Goal: Navigation & Orientation: Find specific page/section

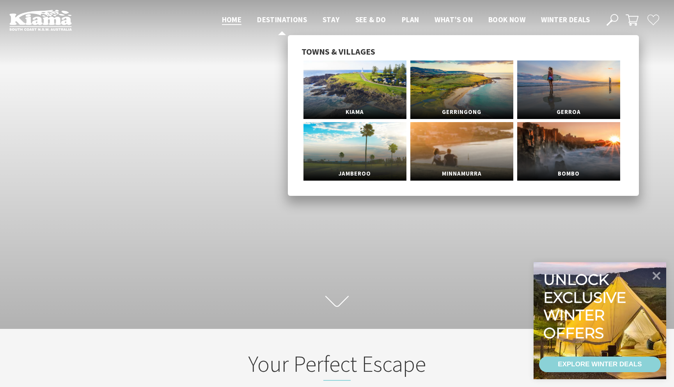
click at [288, 21] on span "Destinations" at bounding box center [282, 19] width 50 height 9
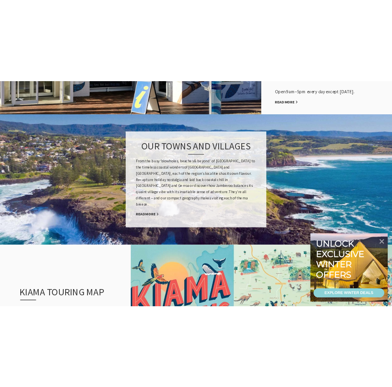
scroll to position [617, 0]
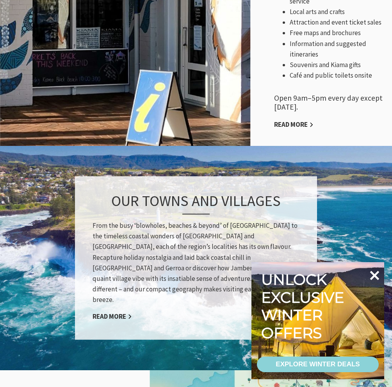
click at [375, 275] on icon at bounding box center [374, 275] width 9 height 9
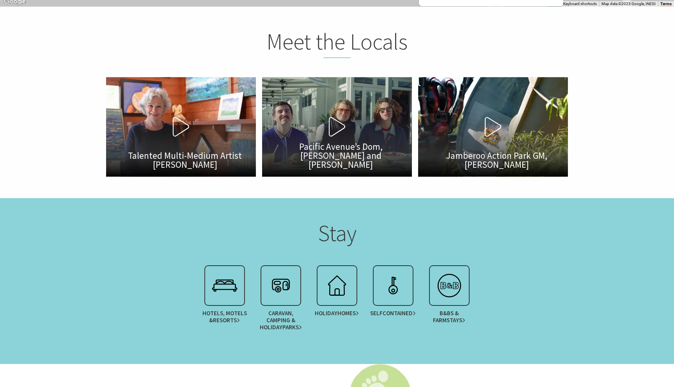
scroll to position [0, 0]
